Goal: Task Accomplishment & Management: Manage account settings

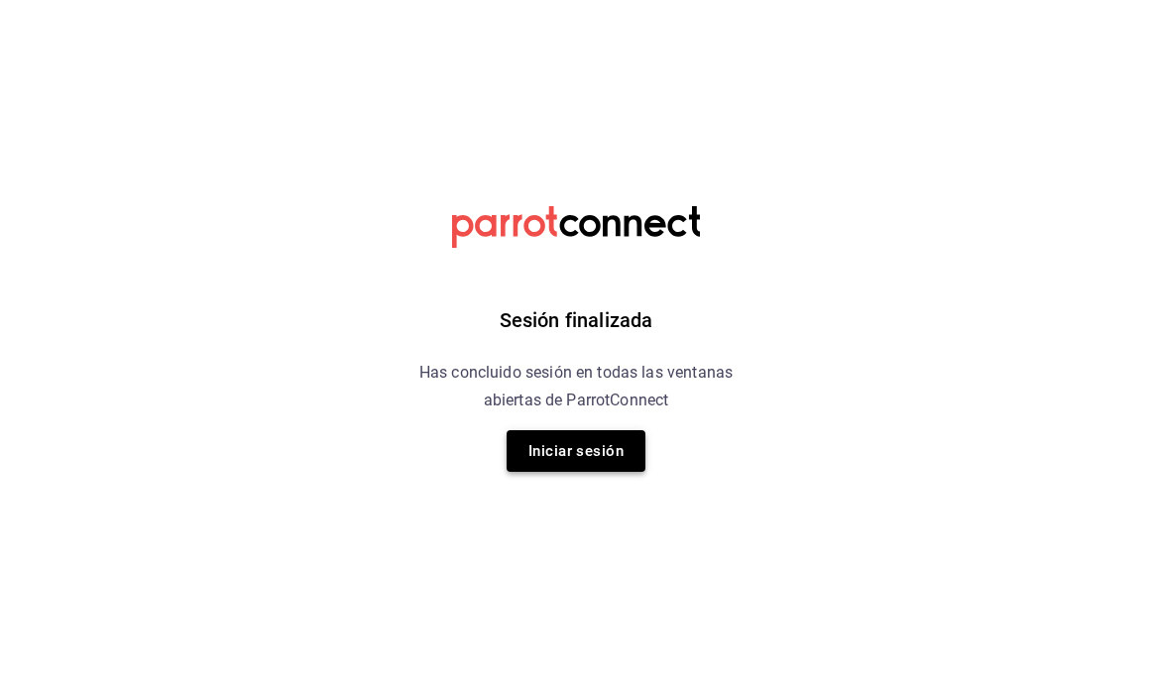
click at [556, 445] on button "Iniciar sesión" at bounding box center [576, 451] width 139 height 42
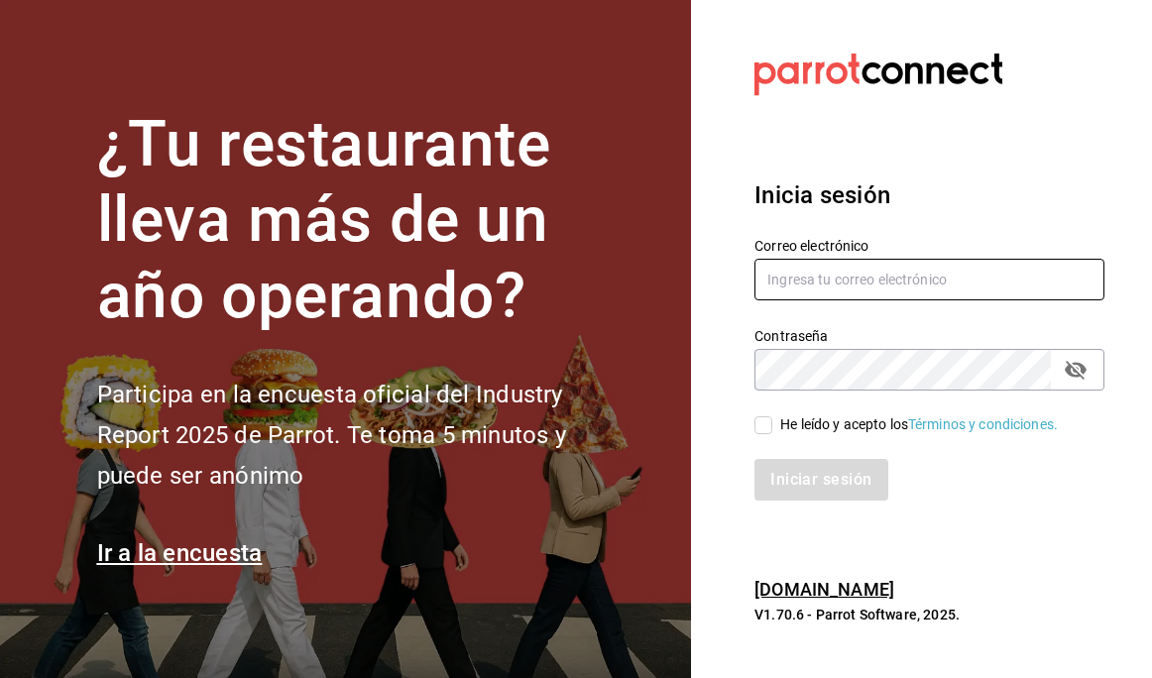
type input "[PERSON_NAME][EMAIL_ADDRESS][DOMAIN_NAME]"
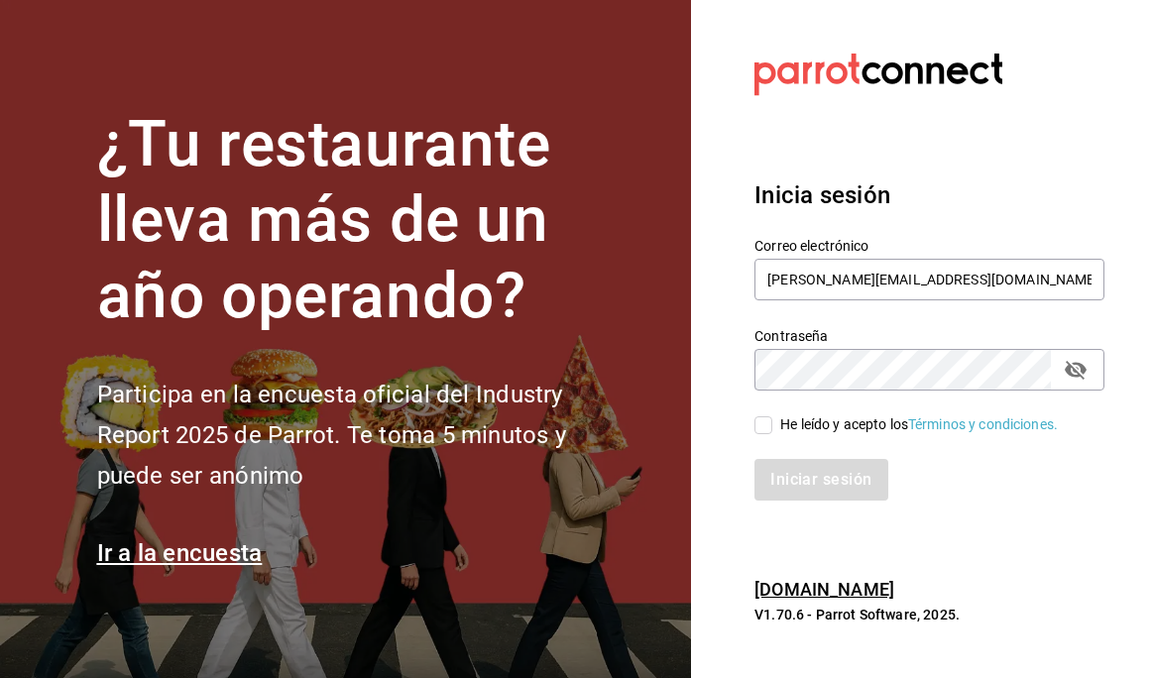
click at [773, 426] on span "He leído y acepto los Términos y condiciones." at bounding box center [915, 424] width 286 height 21
click at [772, 426] on input "He leído y acepto los Términos y condiciones." at bounding box center [764, 425] width 18 height 18
checkbox input "true"
click at [800, 476] on button "Iniciar sesión" at bounding box center [822, 480] width 135 height 42
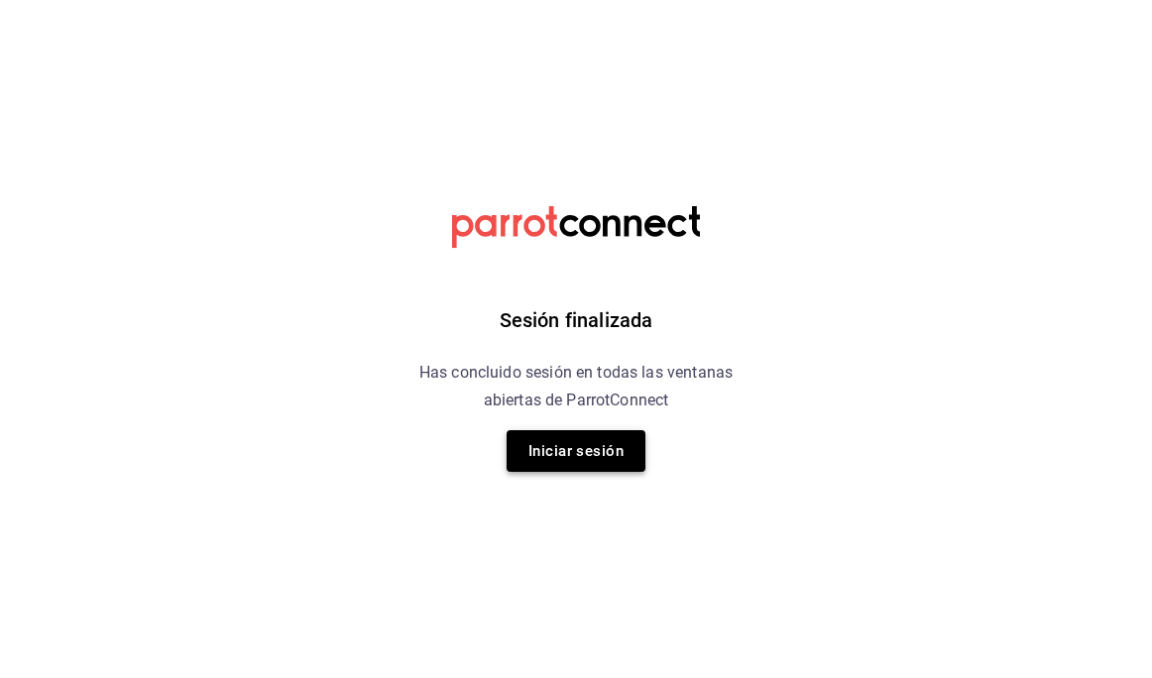
click at [602, 450] on button "Iniciar sesión" at bounding box center [576, 451] width 139 height 42
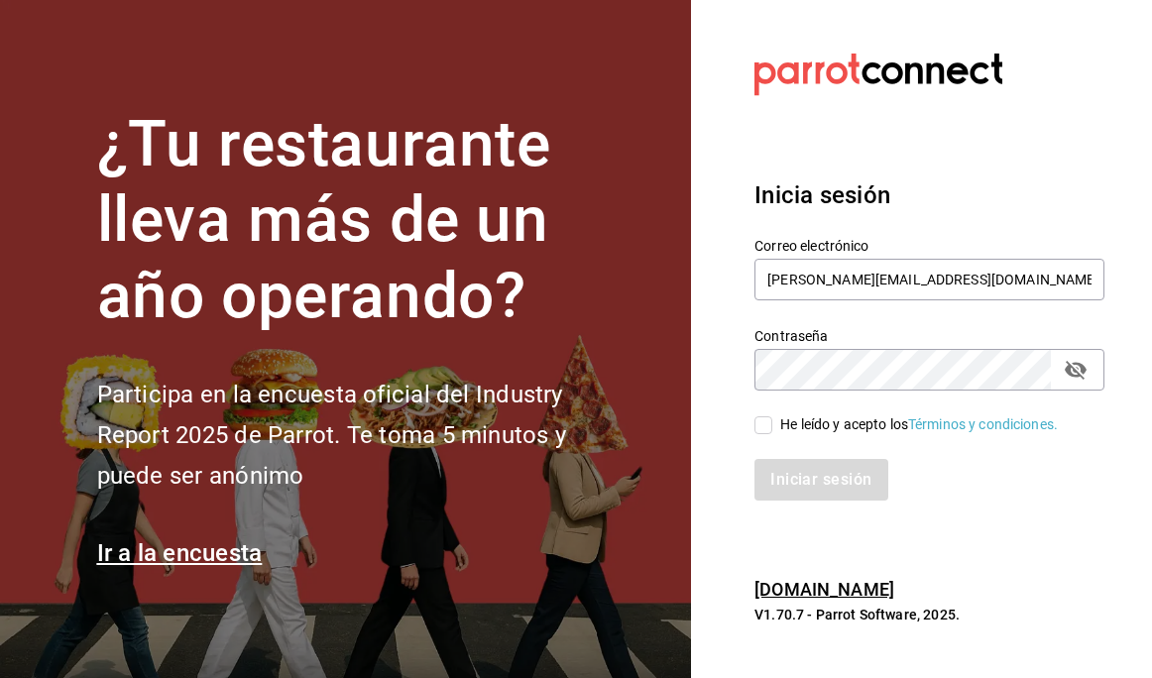
click at [763, 419] on input "He leído y acepto los Términos y condiciones." at bounding box center [764, 425] width 18 height 18
checkbox input "true"
click at [799, 468] on button "Iniciar sesión" at bounding box center [822, 480] width 135 height 42
